Goal: Task Accomplishment & Management: Use online tool/utility

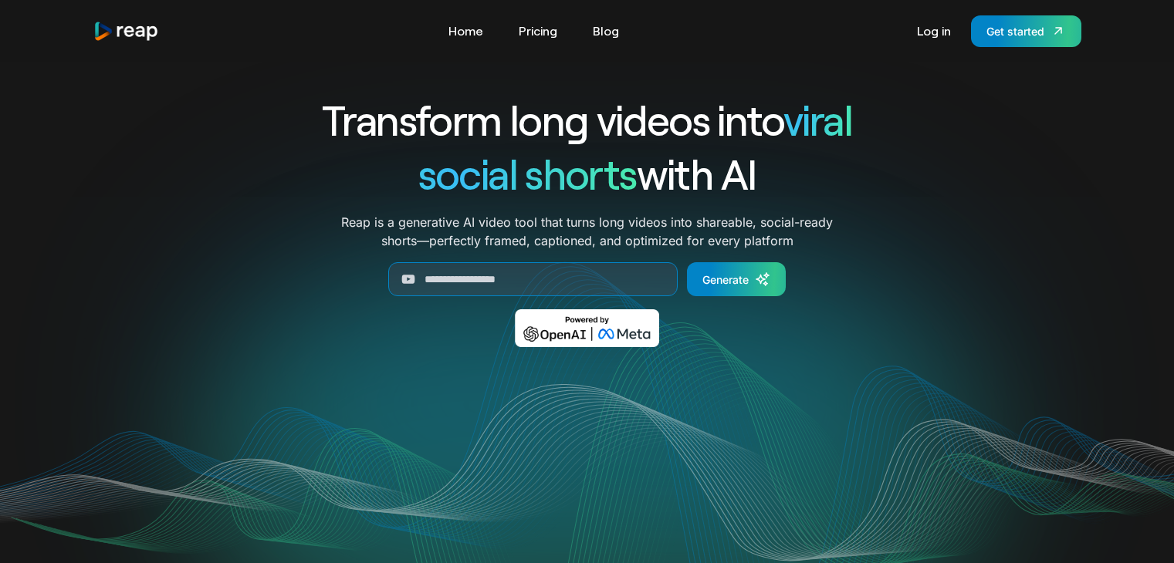
click at [556, 275] on input "Generate Form" at bounding box center [532, 279] width 289 height 34
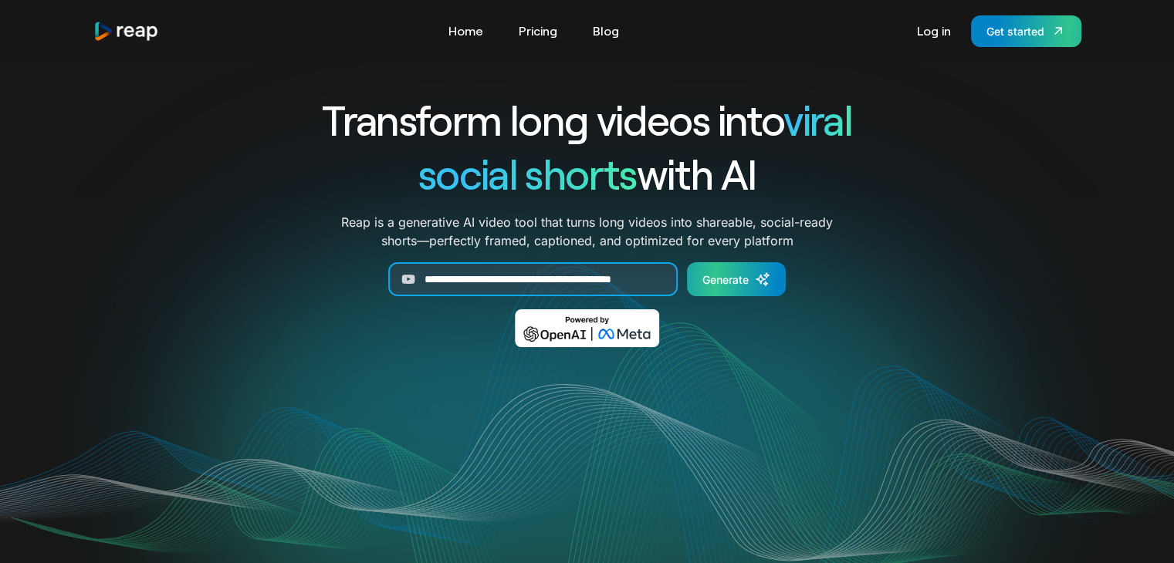
type input "**********"
click at [738, 276] on div "Generate" at bounding box center [725, 280] width 46 height 16
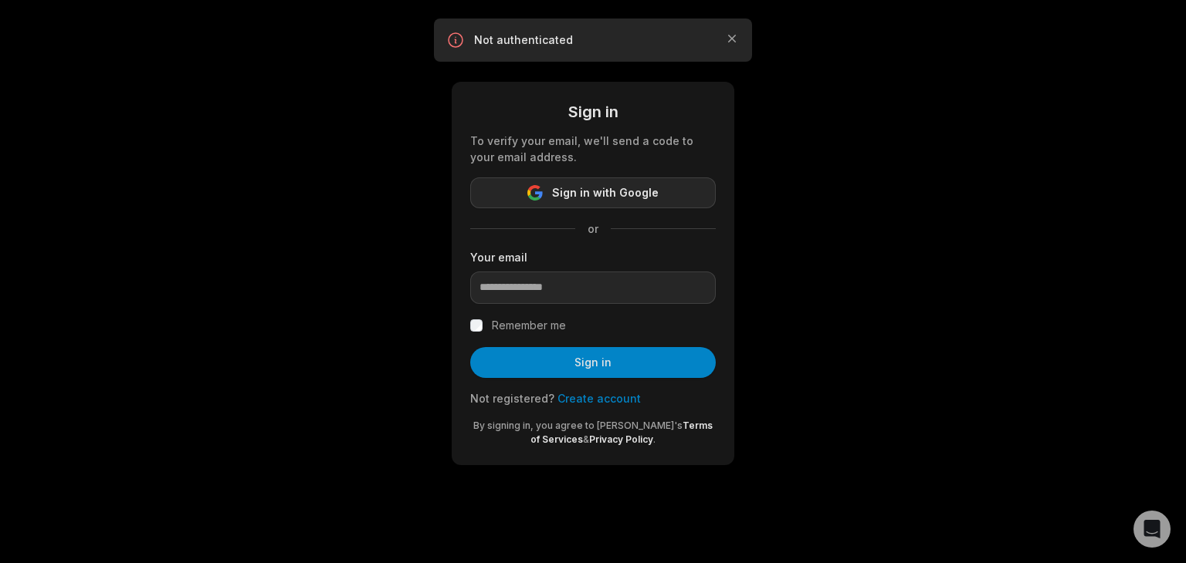
click at [614, 195] on span "Sign in with Google" at bounding box center [605, 193] width 107 height 19
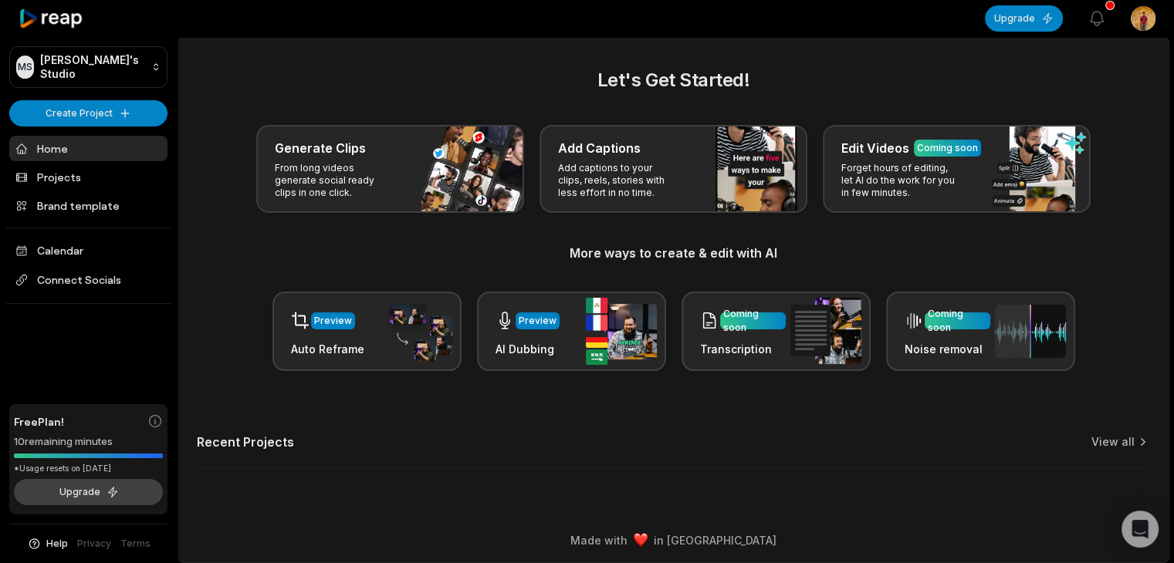
click at [134, 495] on button "Upgrade" at bounding box center [88, 492] width 149 height 26
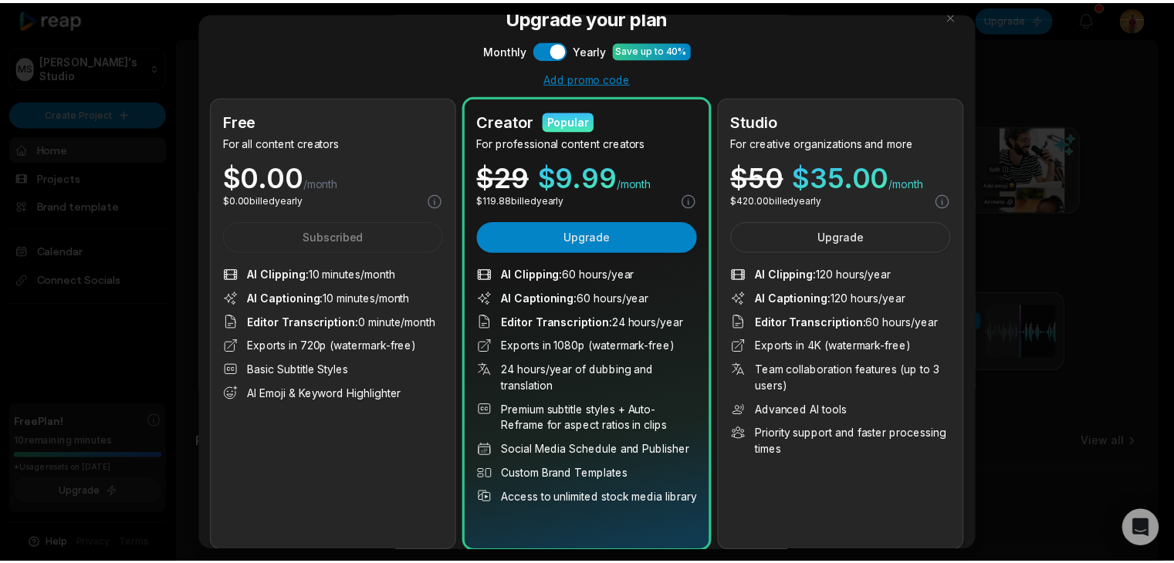
scroll to position [28, 0]
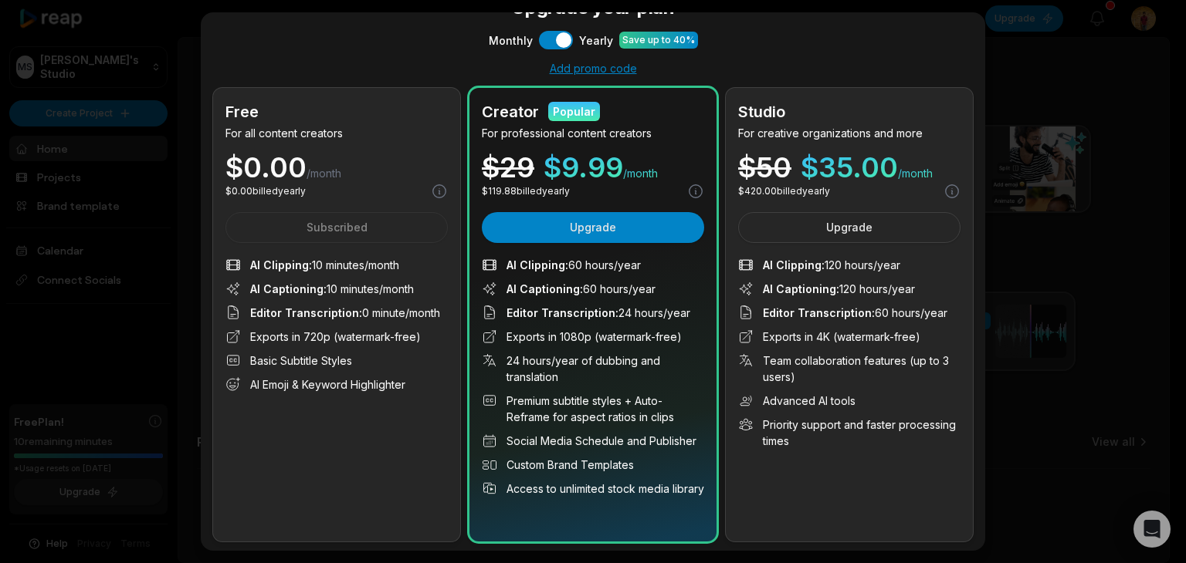
click at [1042, 253] on div at bounding box center [593, 281] width 1186 height 563
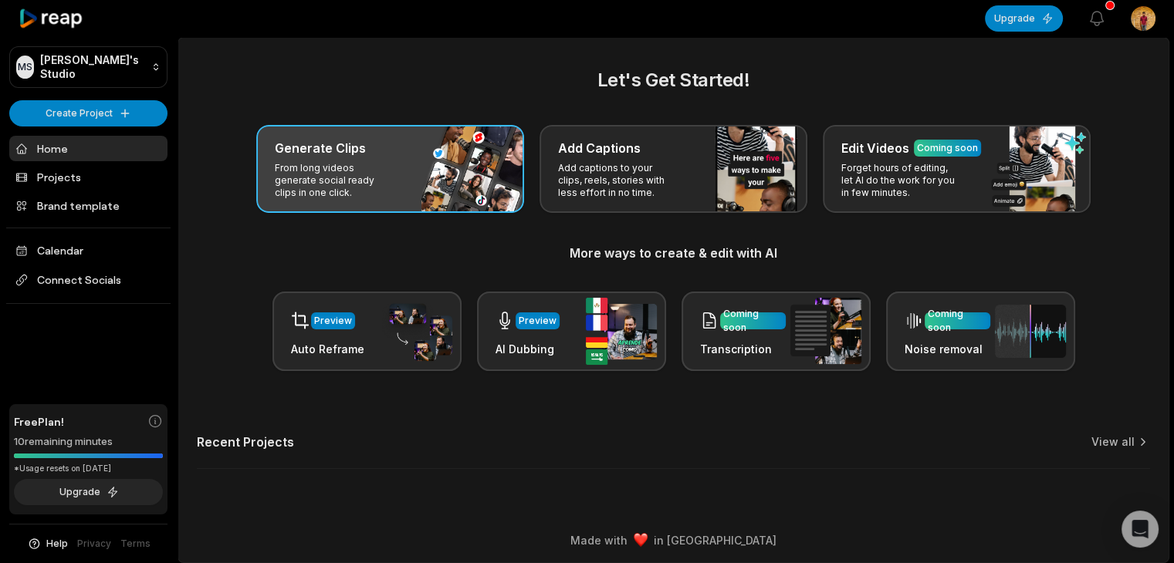
click at [417, 178] on div "Generate Clips From long videos generate social ready clips in one click." at bounding box center [390, 169] width 268 height 88
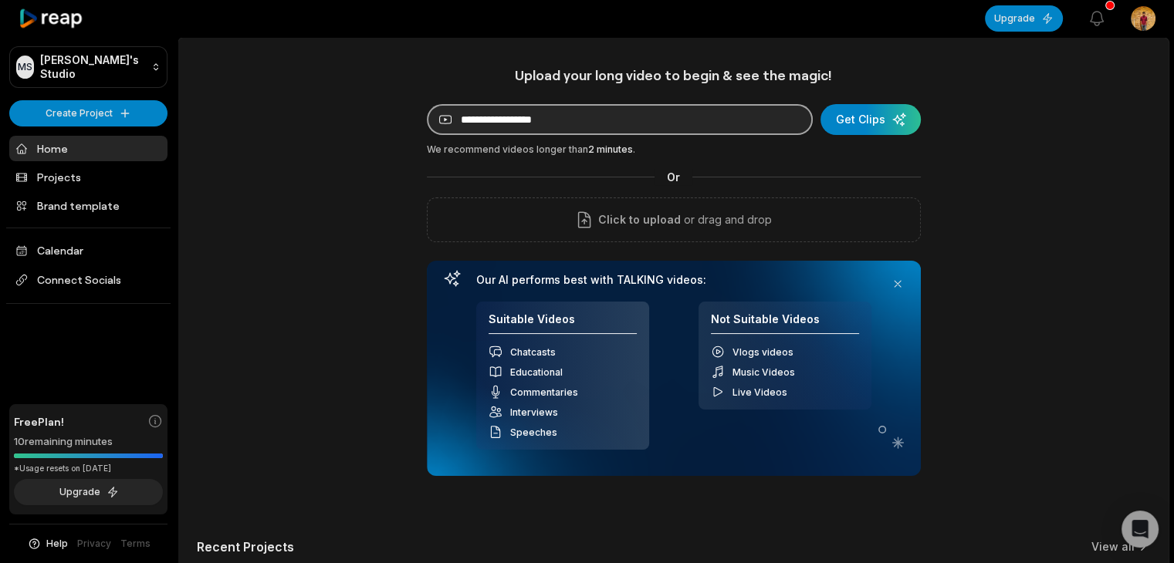
click at [597, 125] on input at bounding box center [620, 119] width 386 height 31
click at [664, 121] on input at bounding box center [620, 119] width 386 height 31
paste input "**********"
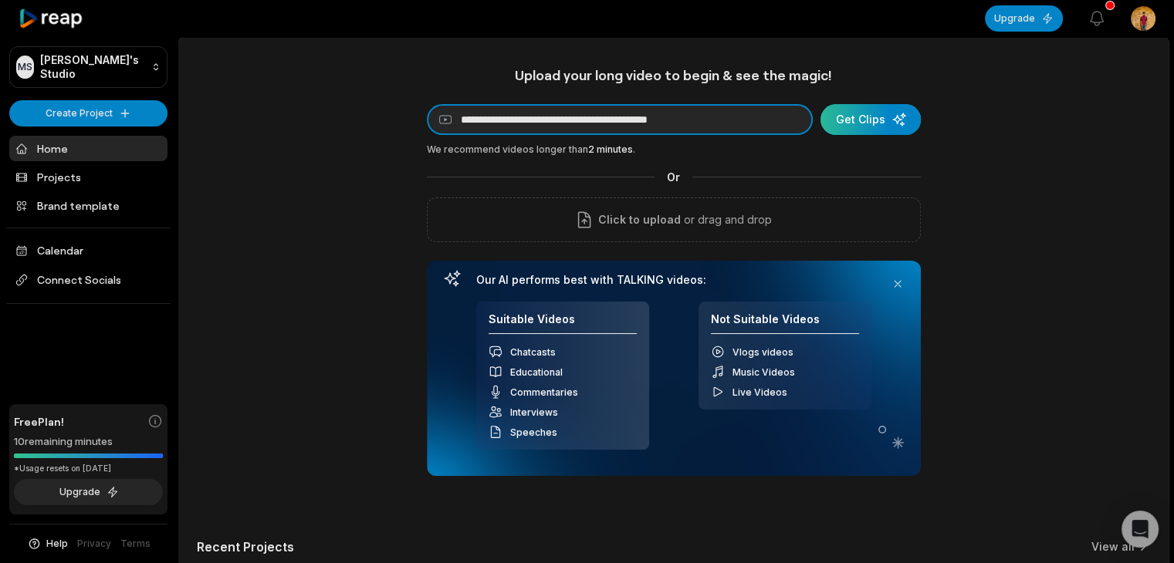
type input "**********"
click at [837, 119] on div "submit" at bounding box center [870, 119] width 100 height 31
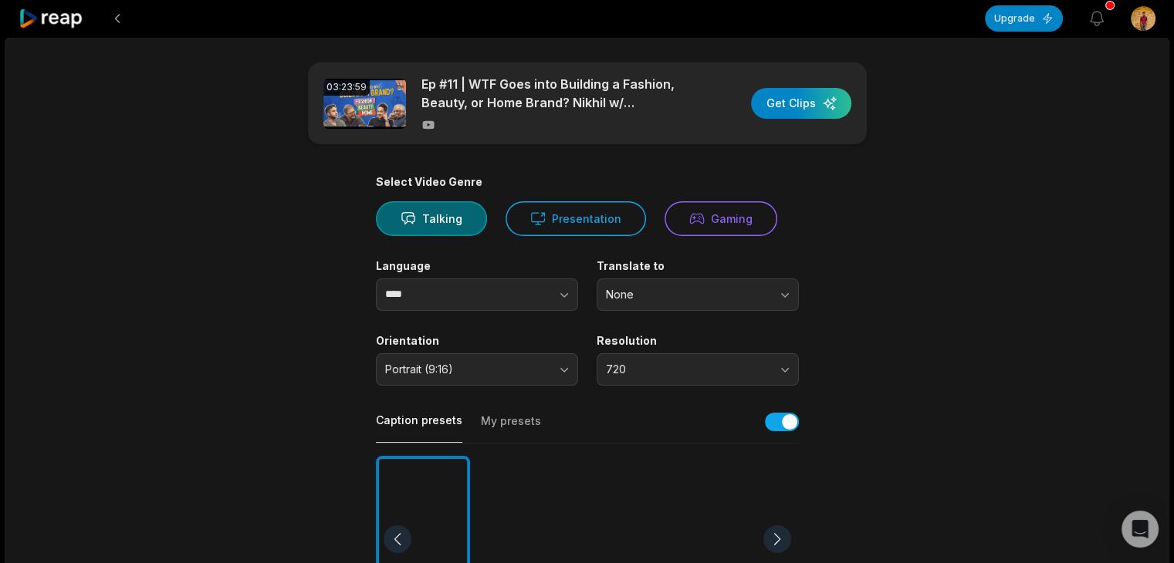
scroll to position [154, 0]
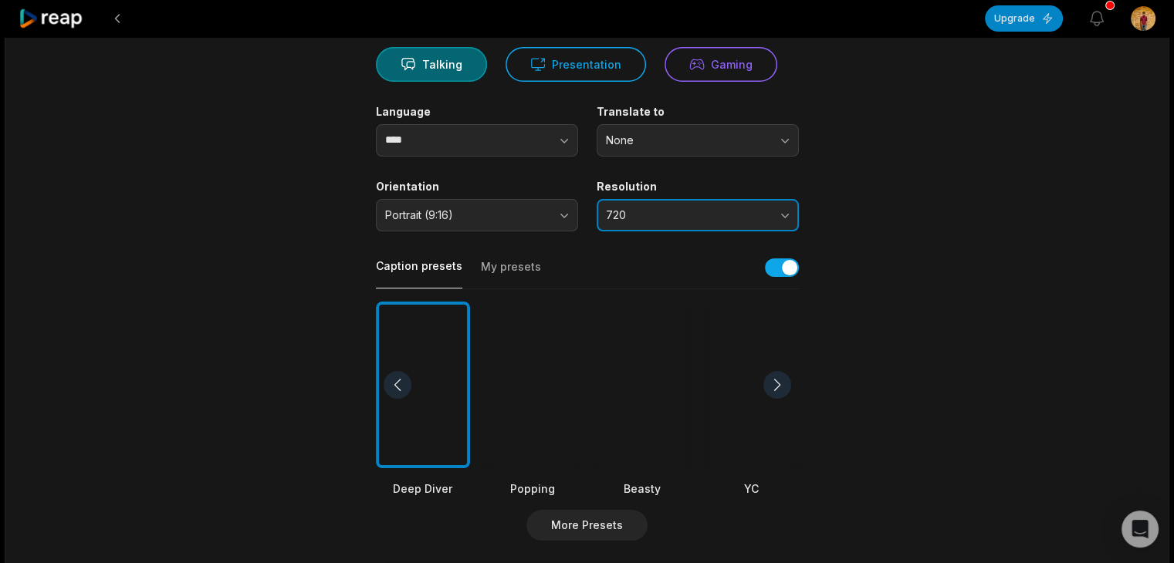
click at [657, 211] on span "720" at bounding box center [687, 215] width 162 height 14
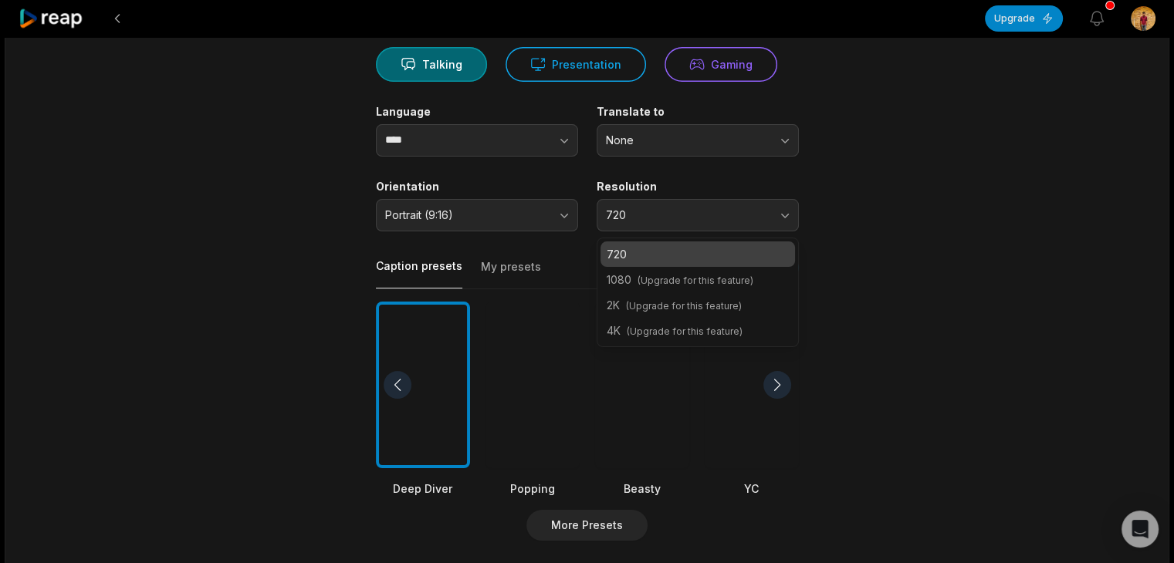
click at [901, 206] on main "03:23:59 Ep #11 | WTF Goes into Building a Fashion, Beauty, or Home Brand? Nikh…" at bounding box center [587, 380] width 747 height 945
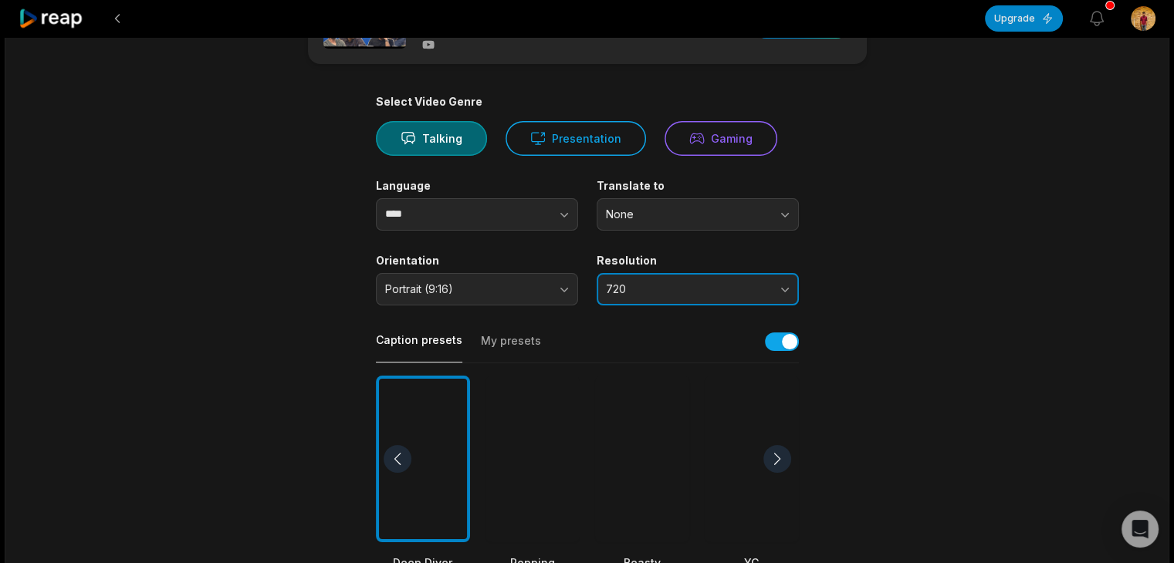
scroll to position [0, 0]
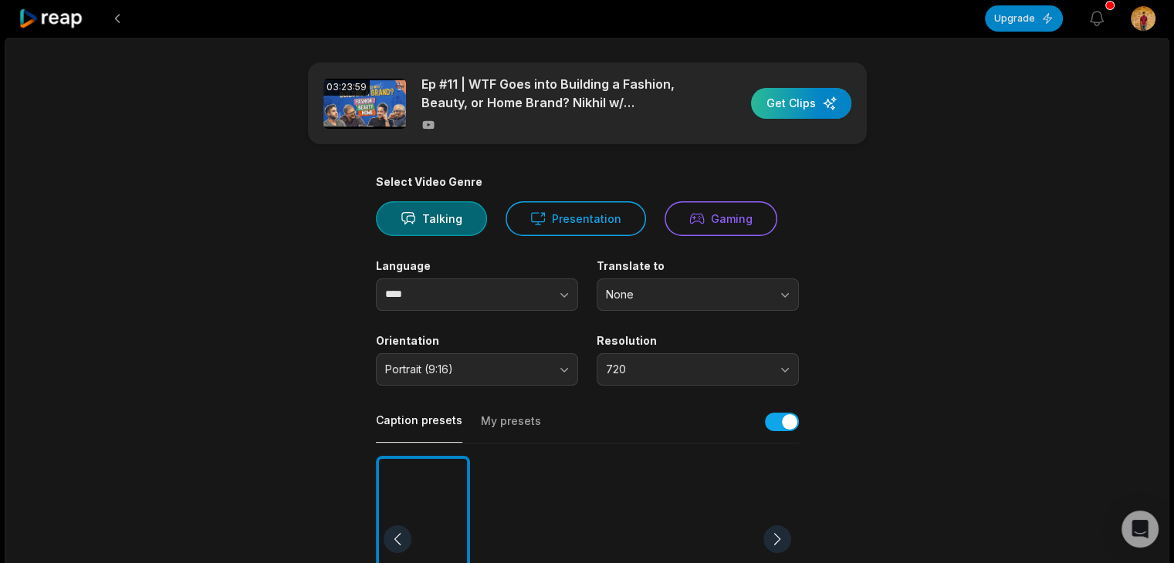
click at [793, 93] on div "button" at bounding box center [801, 103] width 100 height 31
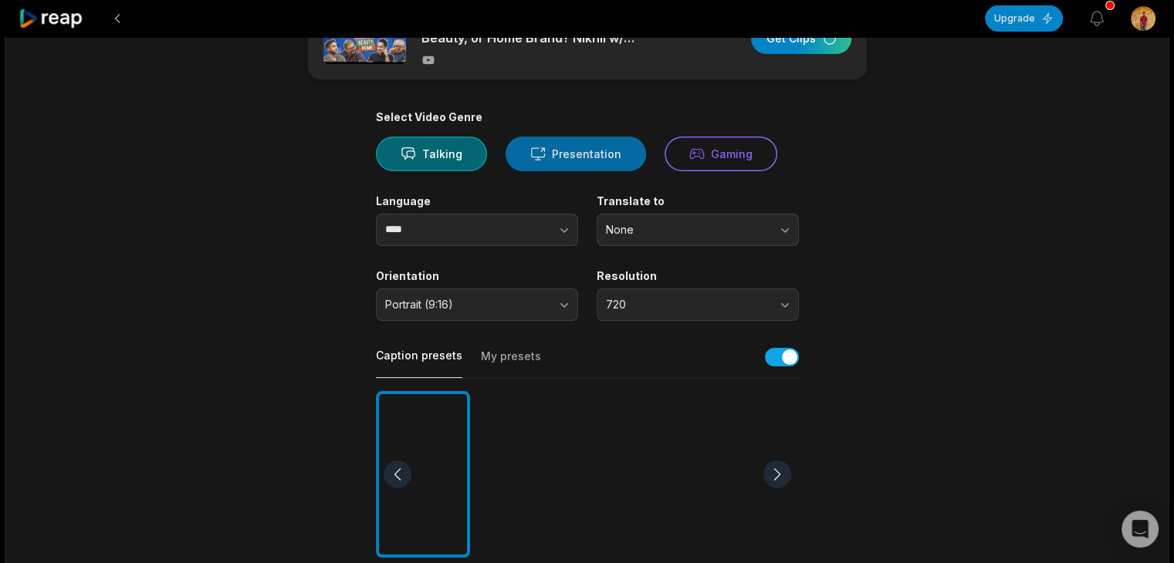
scroll to position [154, 0]
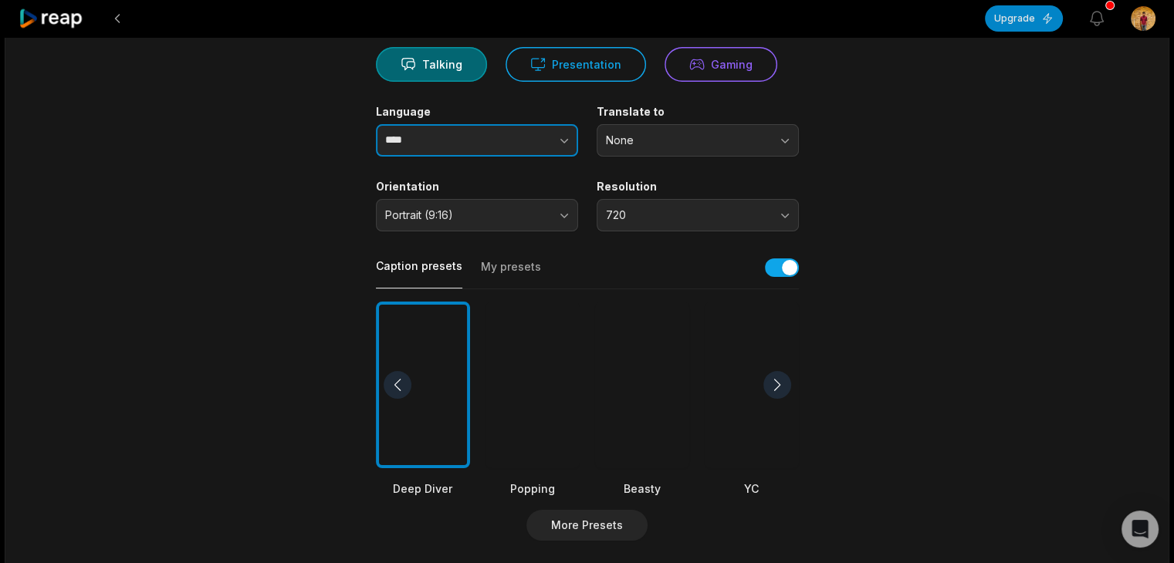
click at [562, 138] on icon "button" at bounding box center [563, 140] width 15 height 15
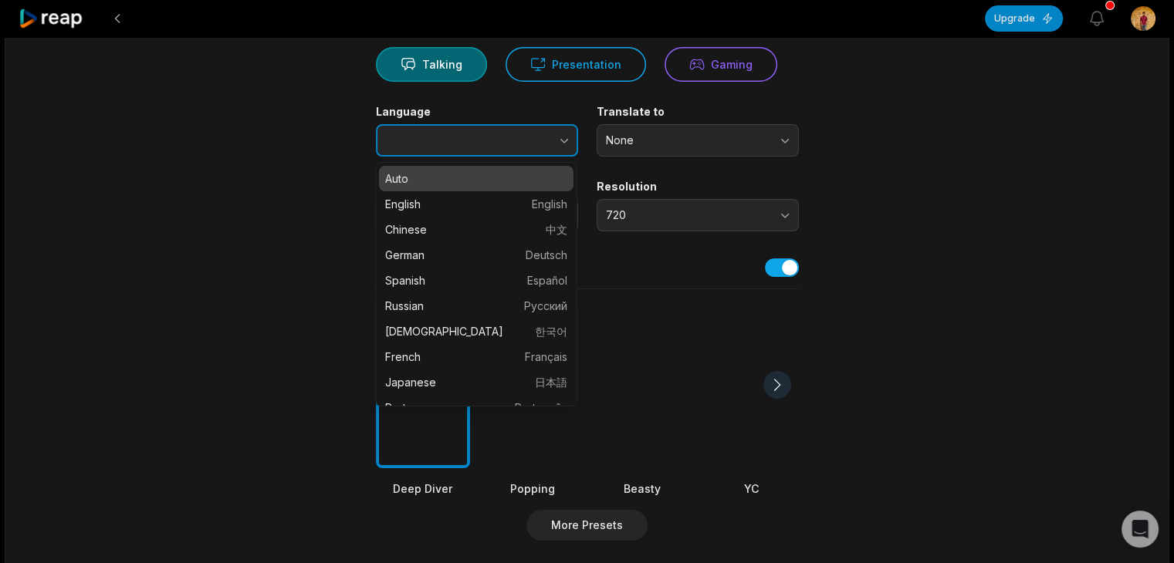
click at [562, 138] on icon "button" at bounding box center [563, 140] width 15 height 15
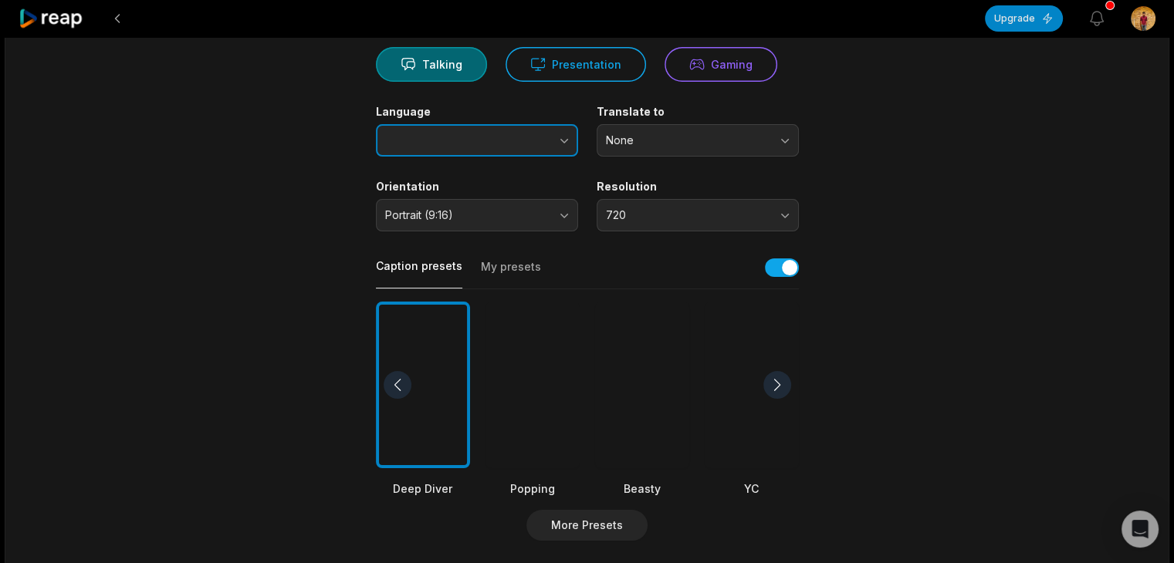
type input "****"
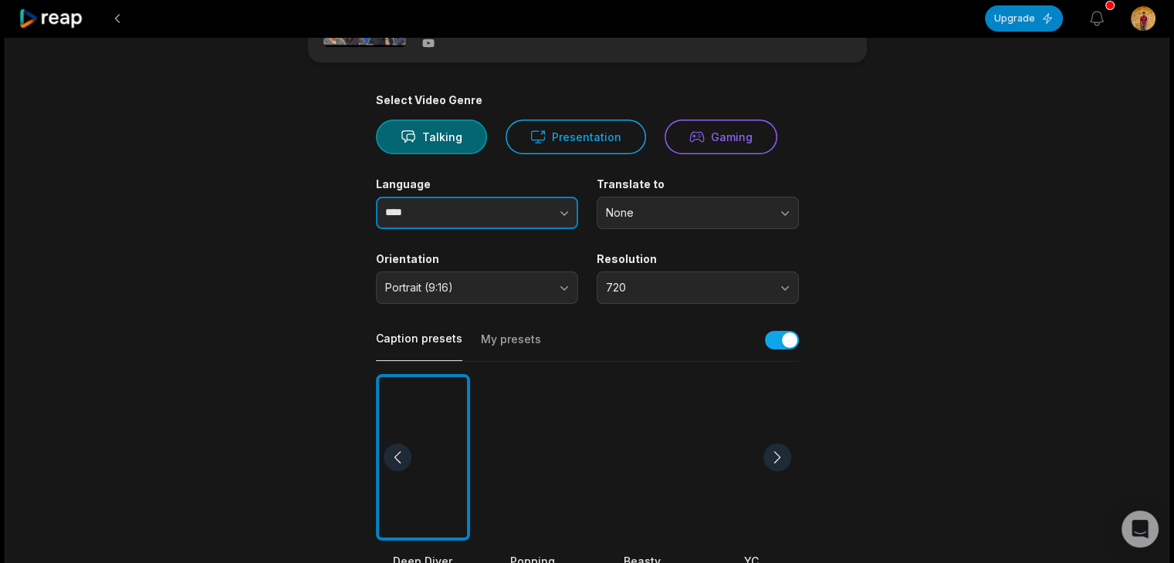
scroll to position [0, 0]
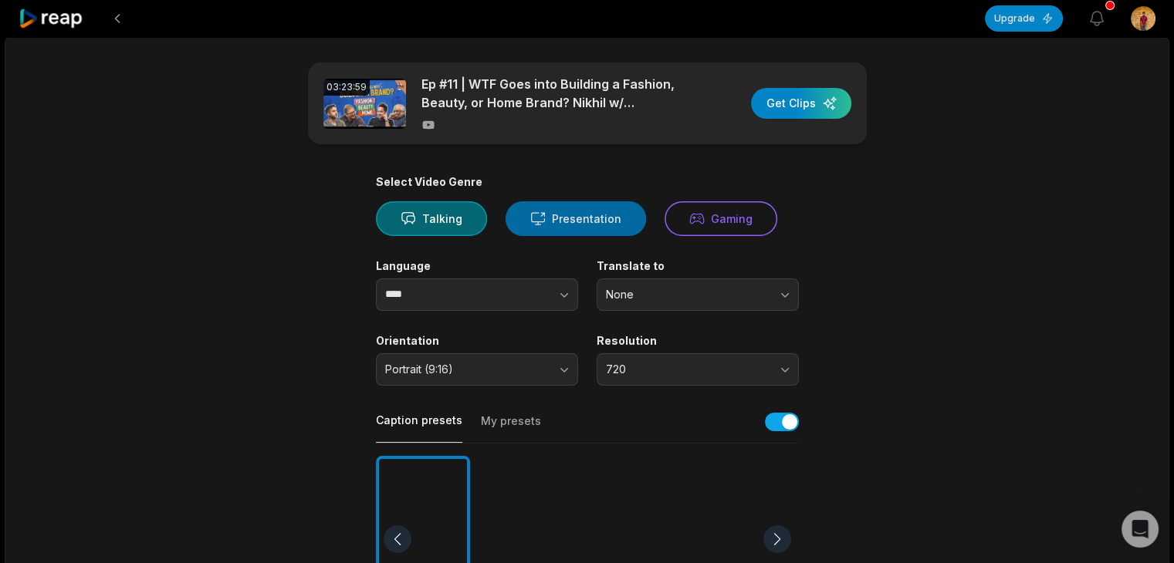
click at [571, 224] on button "Presentation" at bounding box center [576, 218] width 140 height 35
click at [457, 222] on button "Talking" at bounding box center [431, 218] width 111 height 35
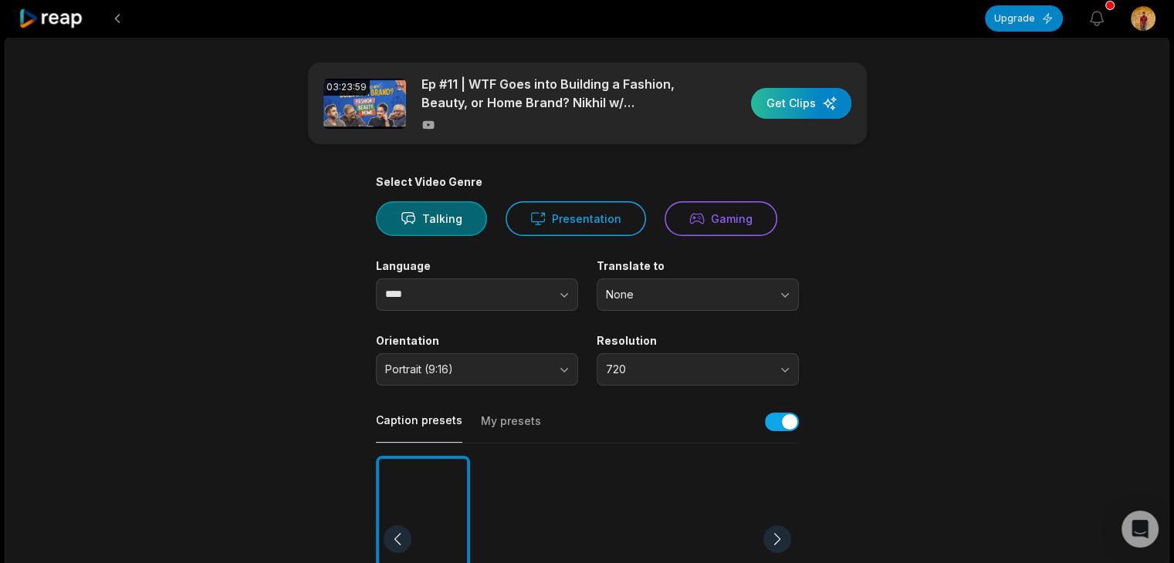
click at [822, 103] on div "button" at bounding box center [801, 103] width 100 height 31
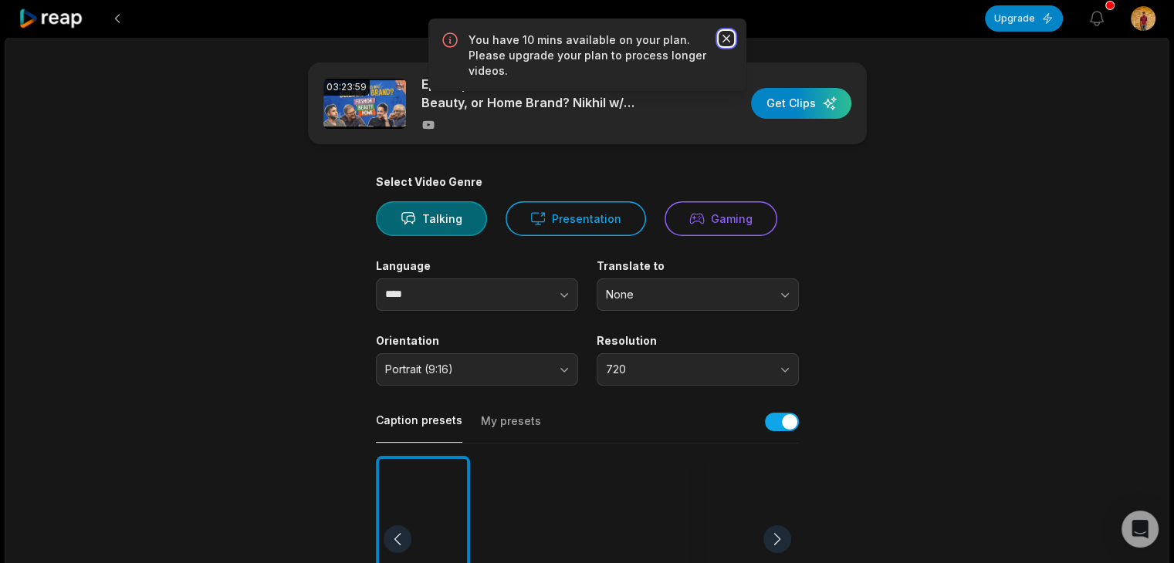
click at [729, 39] on icon "button" at bounding box center [726, 38] width 15 height 15
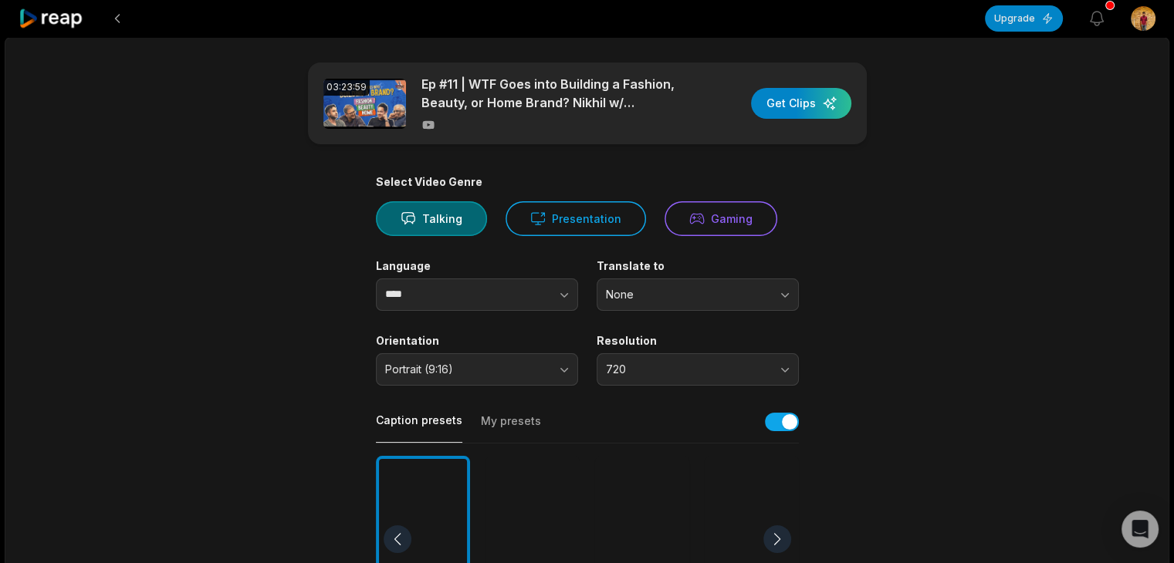
click at [18, 17] on div "Upgrade View notifications Open user menu" at bounding box center [587, 18] width 1174 height 37
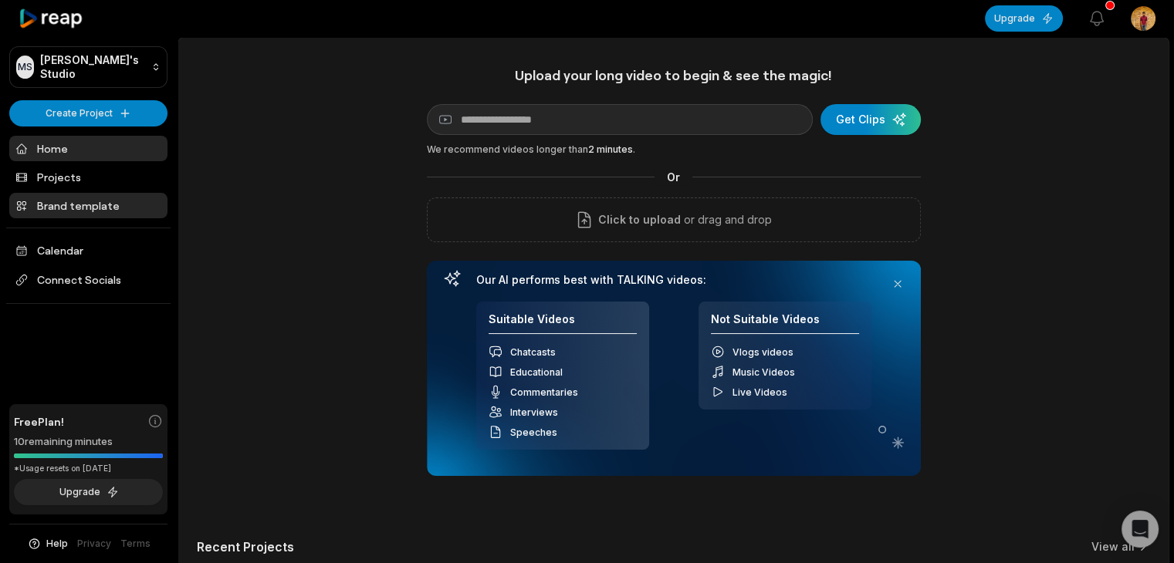
click at [16, 205] on icon at bounding box center [21, 206] width 12 height 12
